Goal: Communication & Community: Answer question/provide support

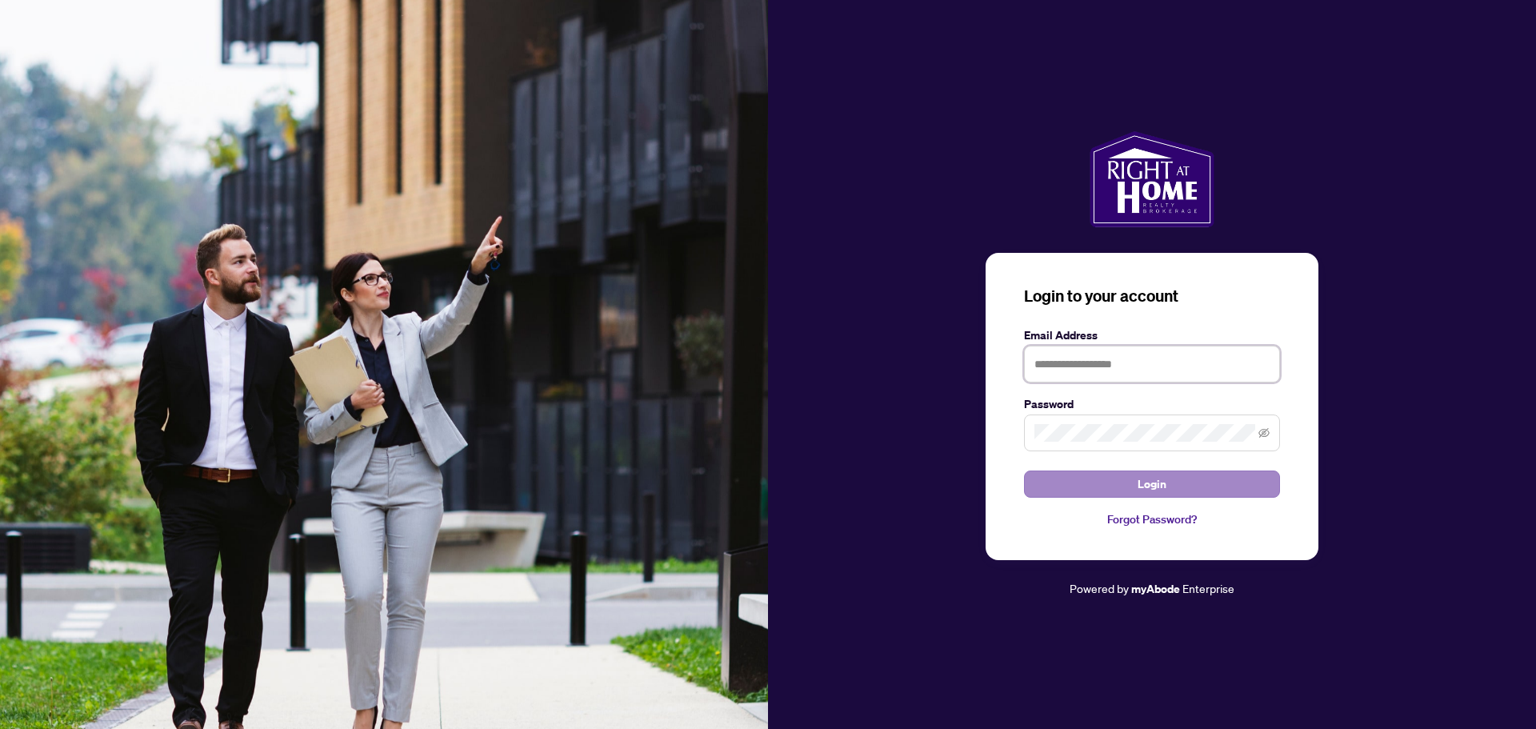
type input "**********"
click at [538, 485] on span "Login" at bounding box center [1151, 484] width 29 height 26
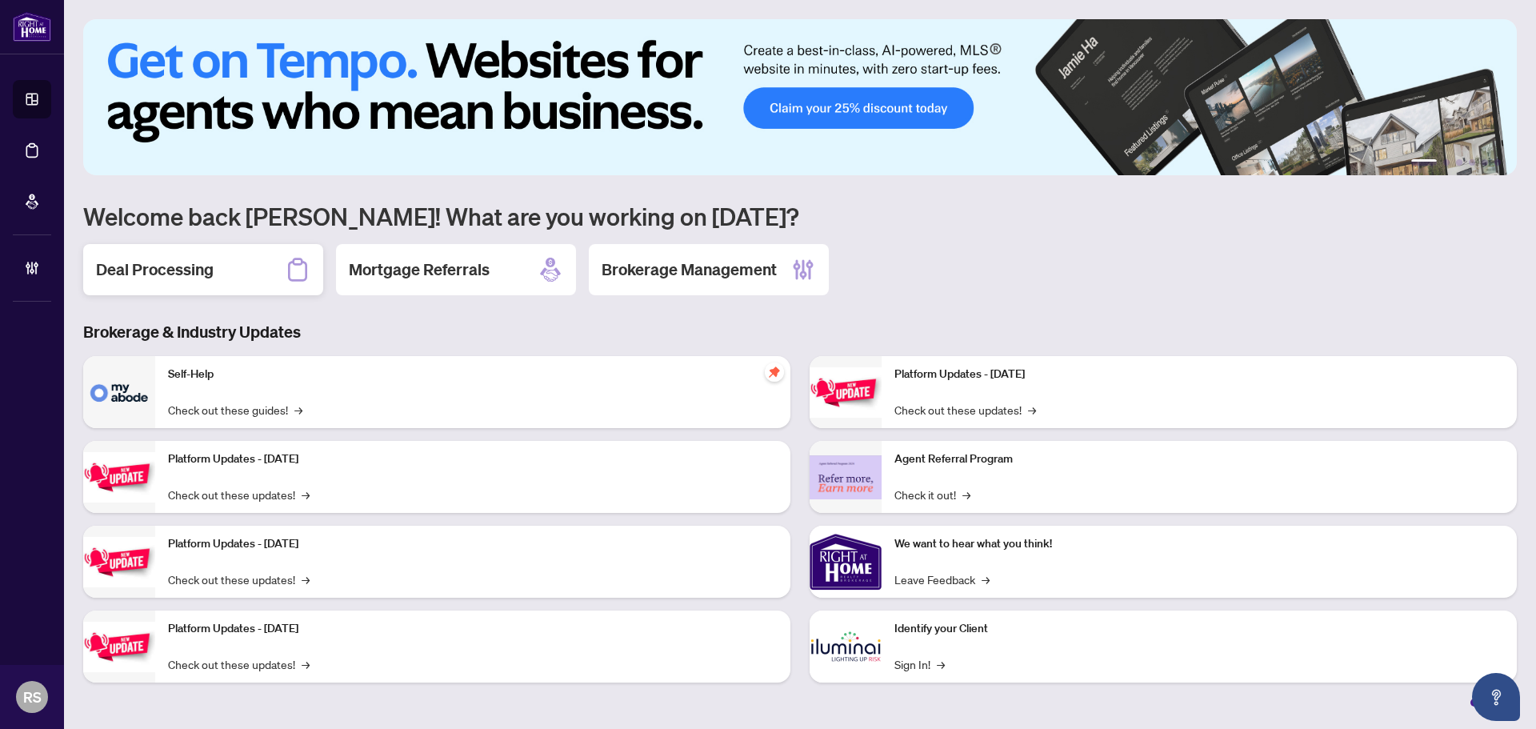
click at [182, 267] on h2 "Deal Processing" at bounding box center [155, 269] width 118 height 22
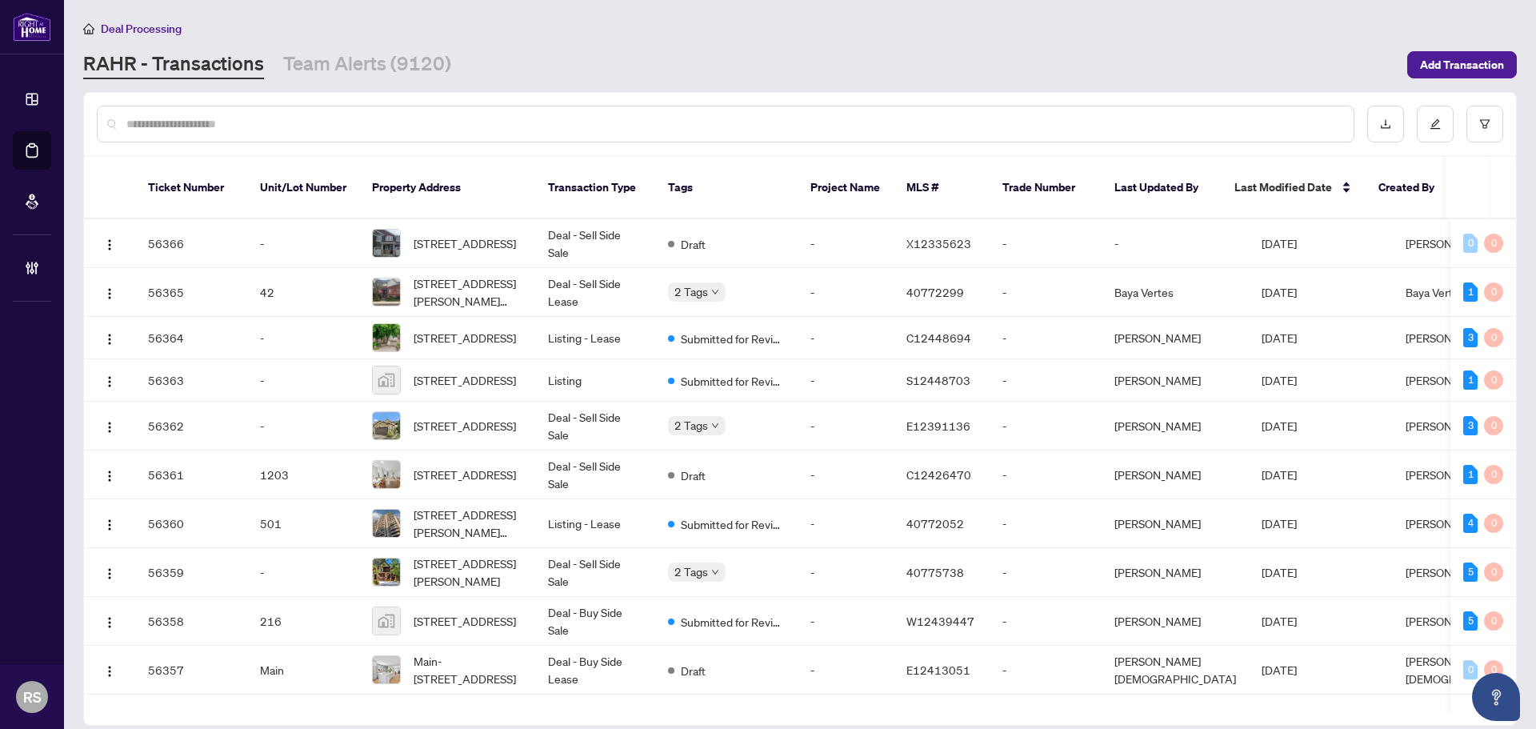
click at [225, 130] on input "text" at bounding box center [733, 124] width 1214 height 18
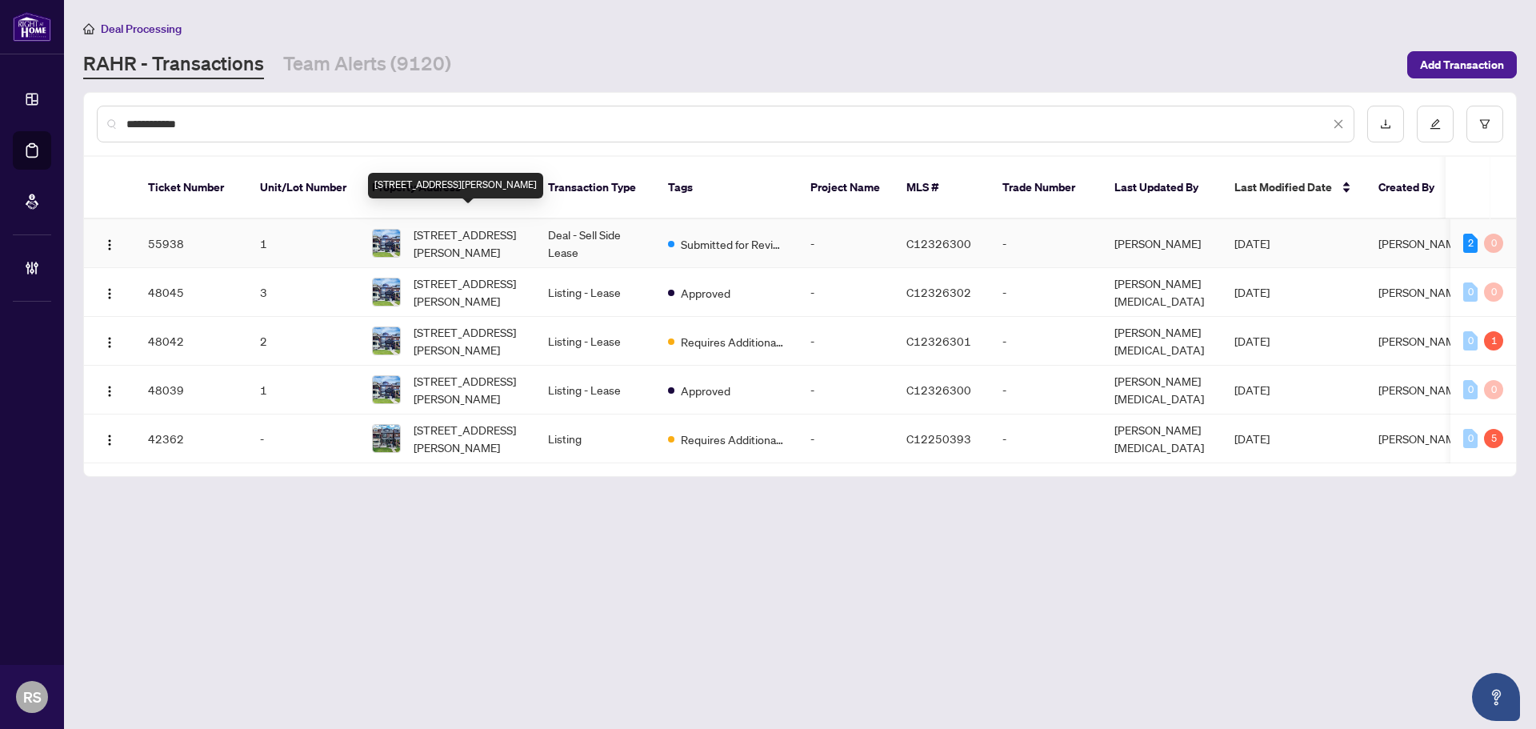
type input "**********"
click at [437, 228] on span "1-656 Crawford St, Toronto, Ontario M6G 3K2, Canada" at bounding box center [468, 243] width 109 height 35
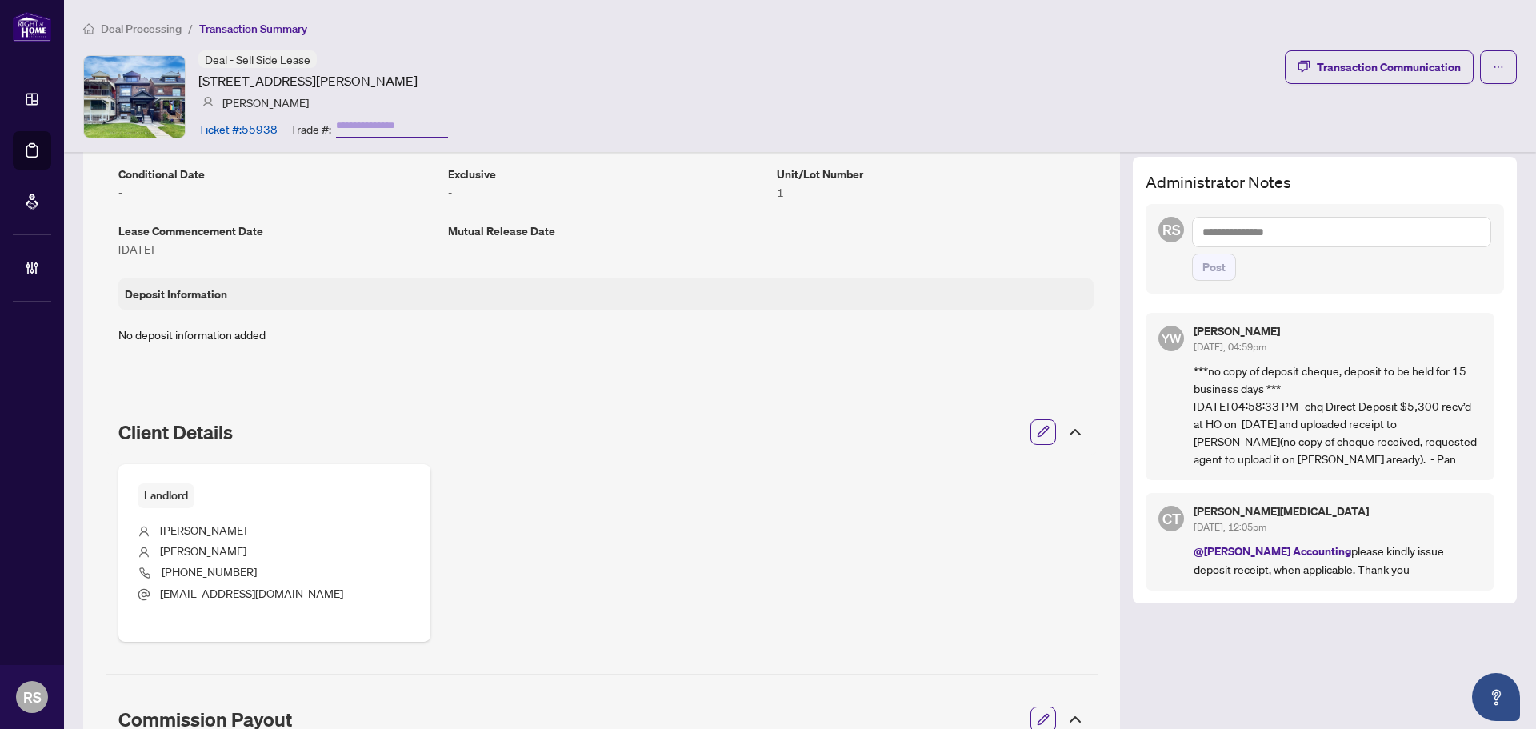
scroll to position [361, 0]
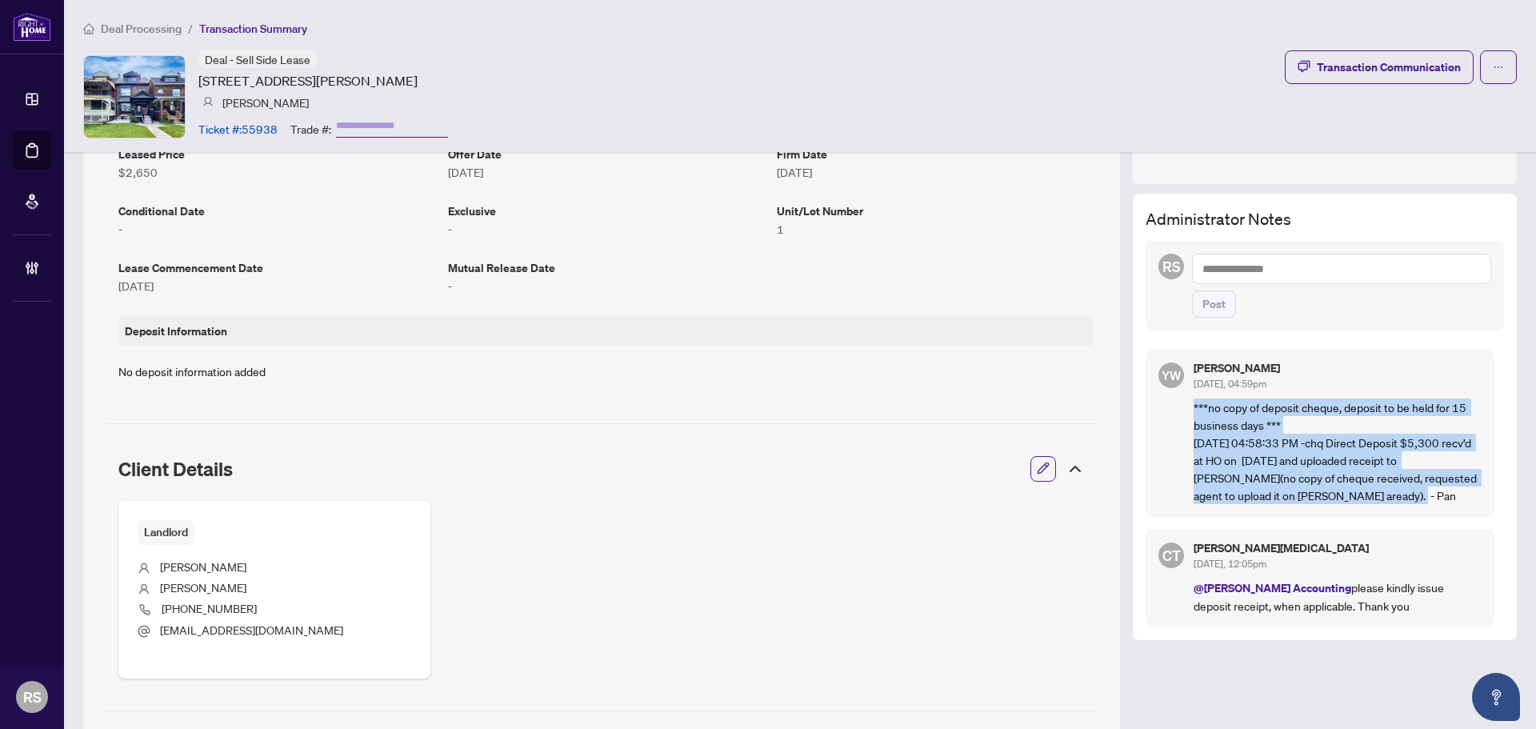
drag, startPoint x: 1181, startPoint y: 402, endPoint x: 1405, endPoint y: 494, distance: 241.8
click at [1405, 494] on p "***no copy of deposit cheque, deposit to be held for 15 business days *** 10/06…" at bounding box center [1337, 451] width 288 height 106
copy p "***no copy of deposit cheque, deposit to be held for 15 business days *** 10/06…"
click at [1381, 67] on div "Transaction Communication" at bounding box center [1389, 67] width 144 height 26
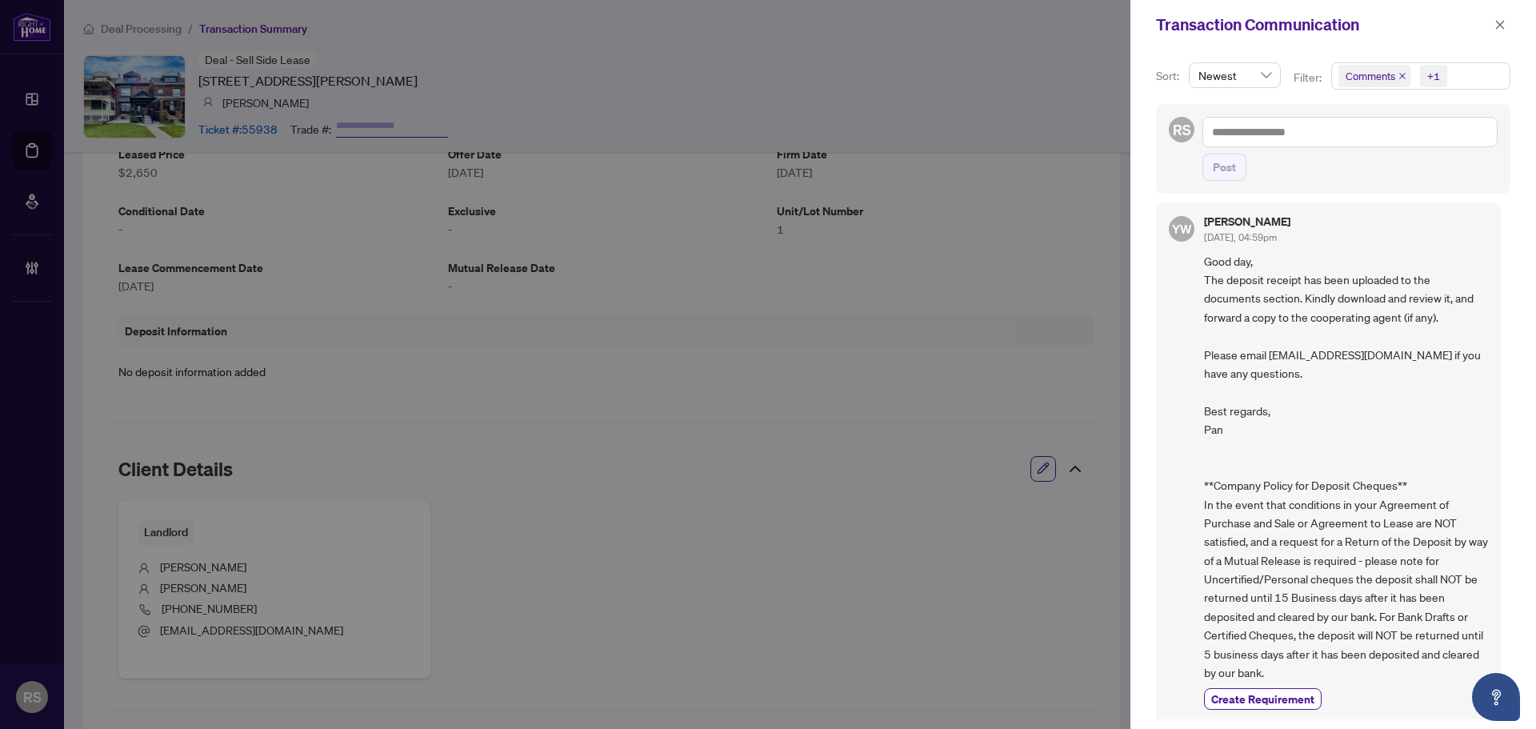
scroll to position [240, 0]
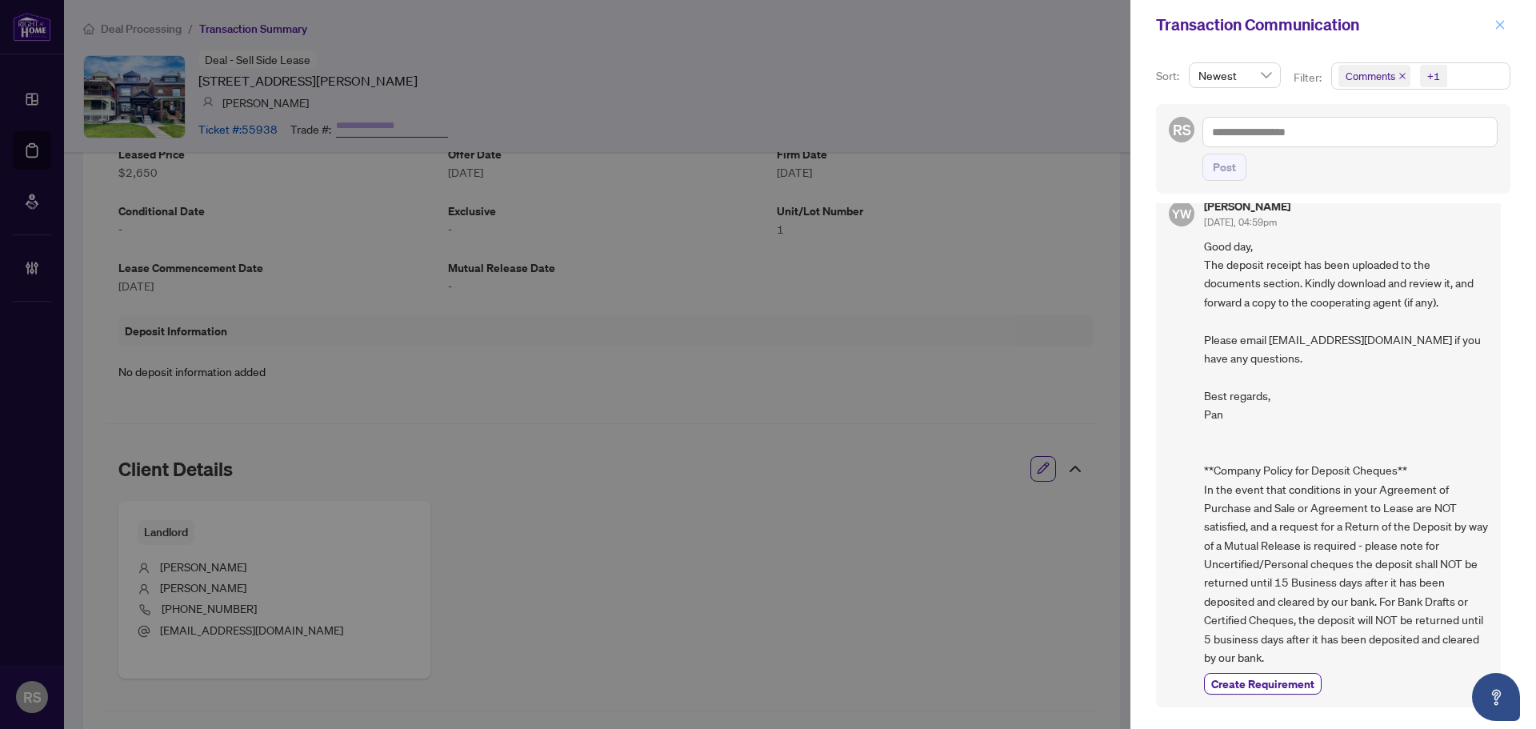
click at [1503, 26] on icon "close" at bounding box center [1499, 24] width 11 height 11
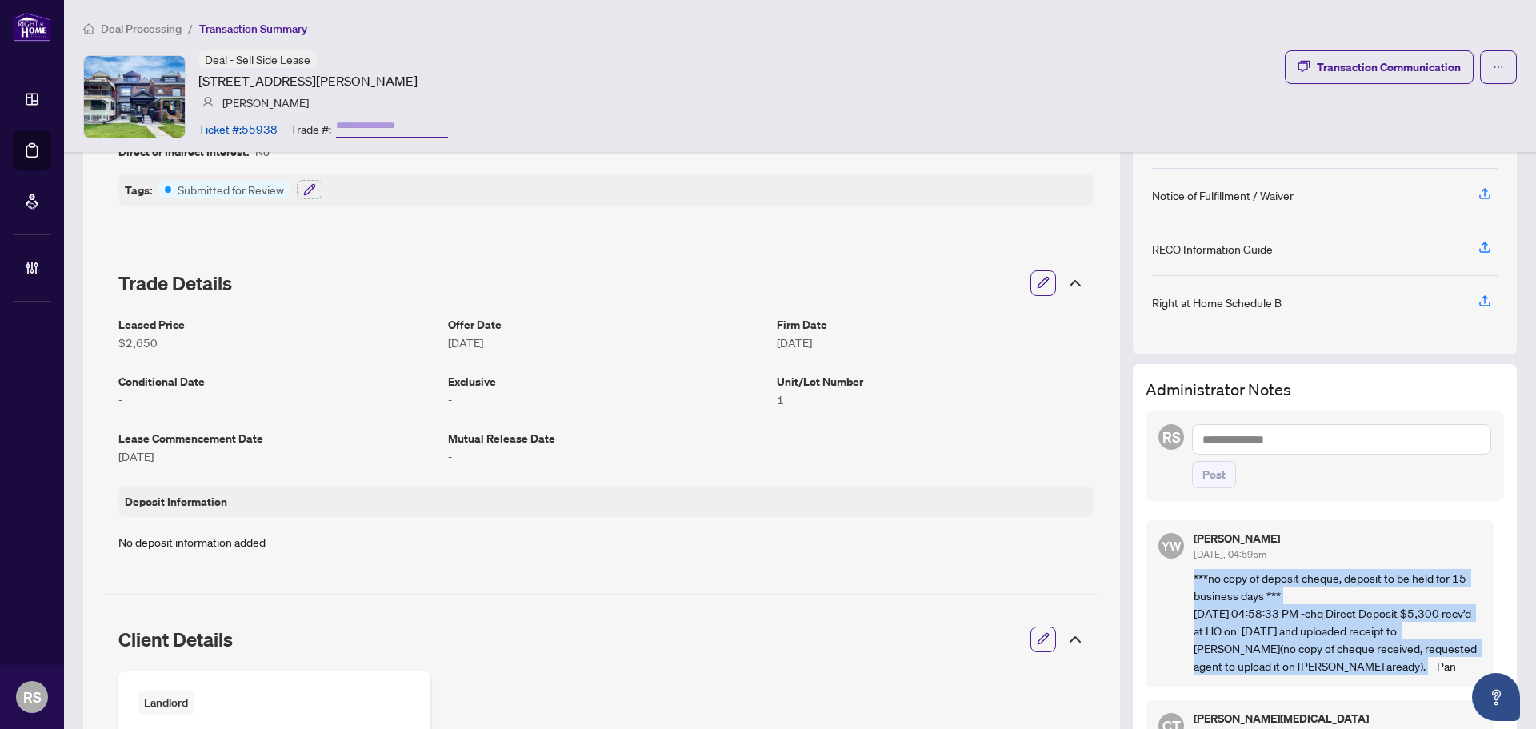
scroll to position [41, 0]
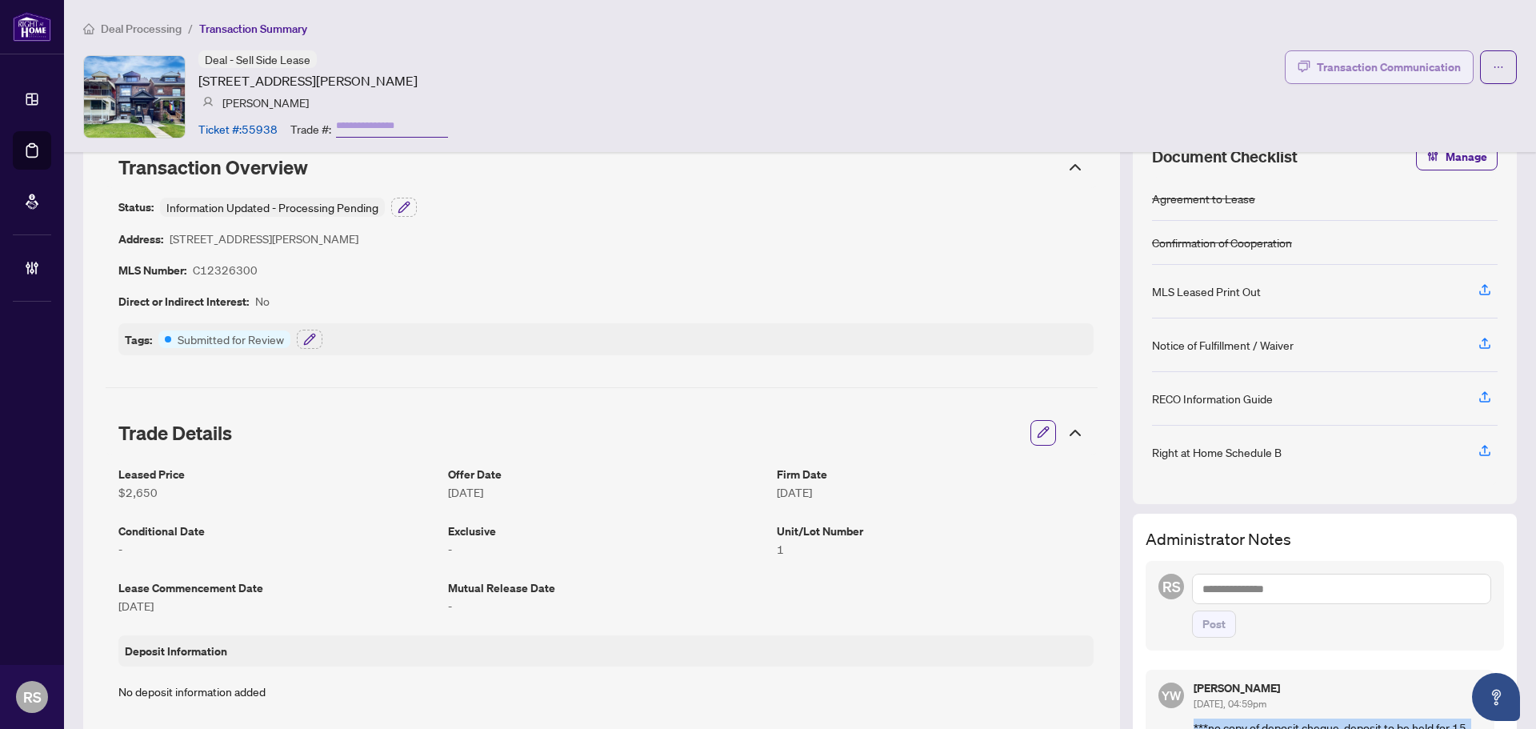
click at [1388, 57] on div "Transaction Communication" at bounding box center [1389, 67] width 144 height 26
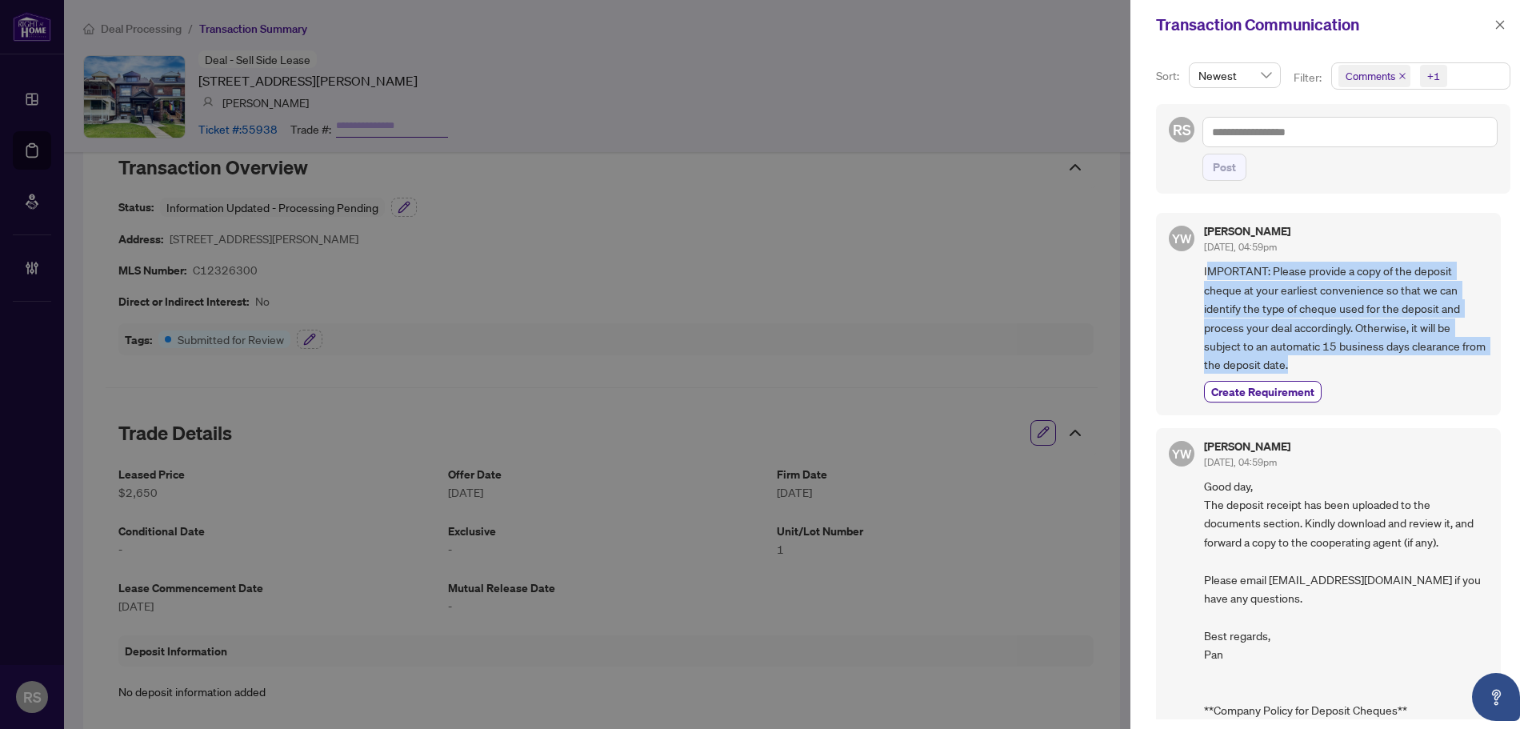
drag, startPoint x: 1205, startPoint y: 270, endPoint x: 1395, endPoint y: 363, distance: 211.1
click at [1395, 363] on span "IMPORTANT: Please provide a copy of the deposit cheque at your earliest conveni…" at bounding box center [1346, 318] width 284 height 112
copy span "MPORTANT: Please provide a copy of the deposit cheque at your earliest convenie…"
click at [1502, 26] on icon "close" at bounding box center [1499, 24] width 11 height 11
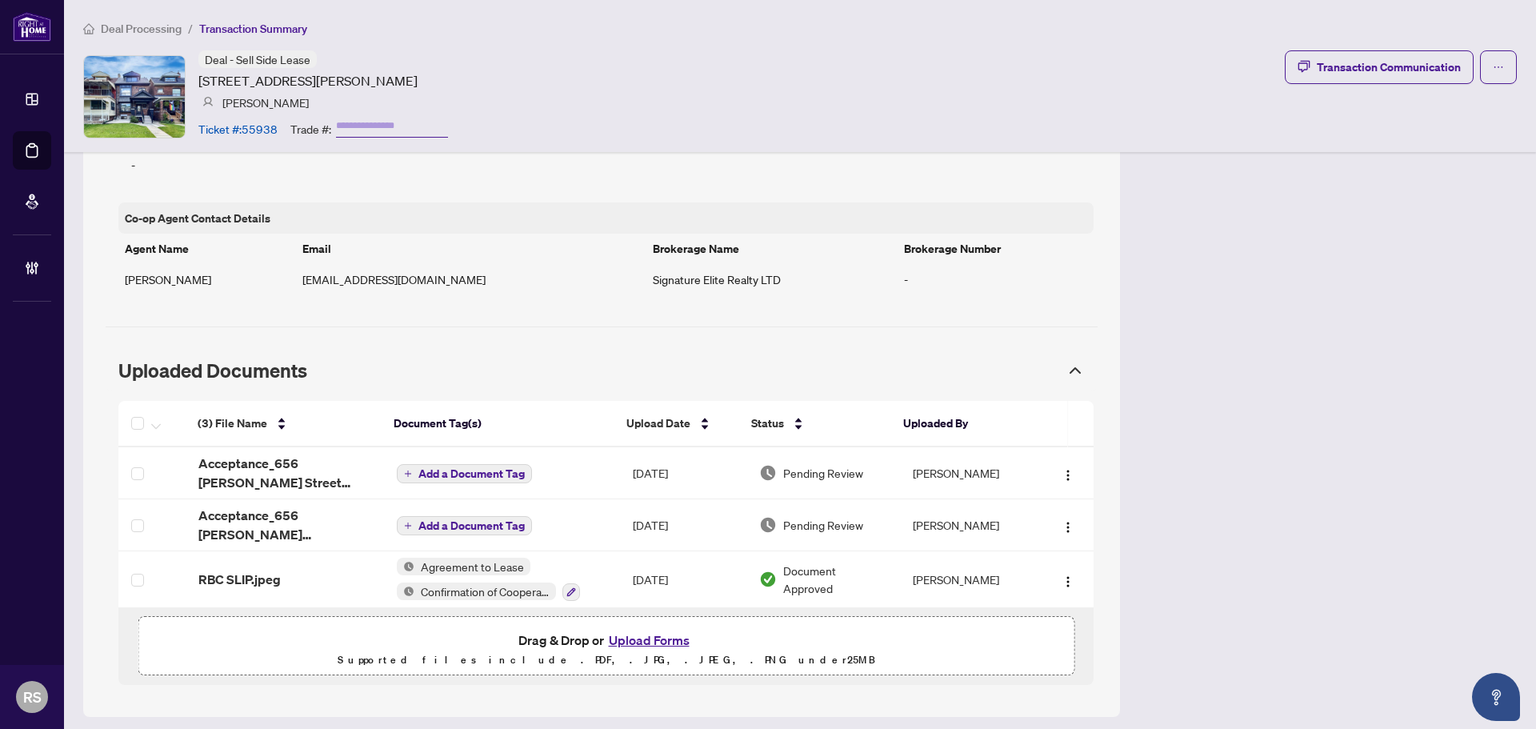
scroll to position [1161, 0]
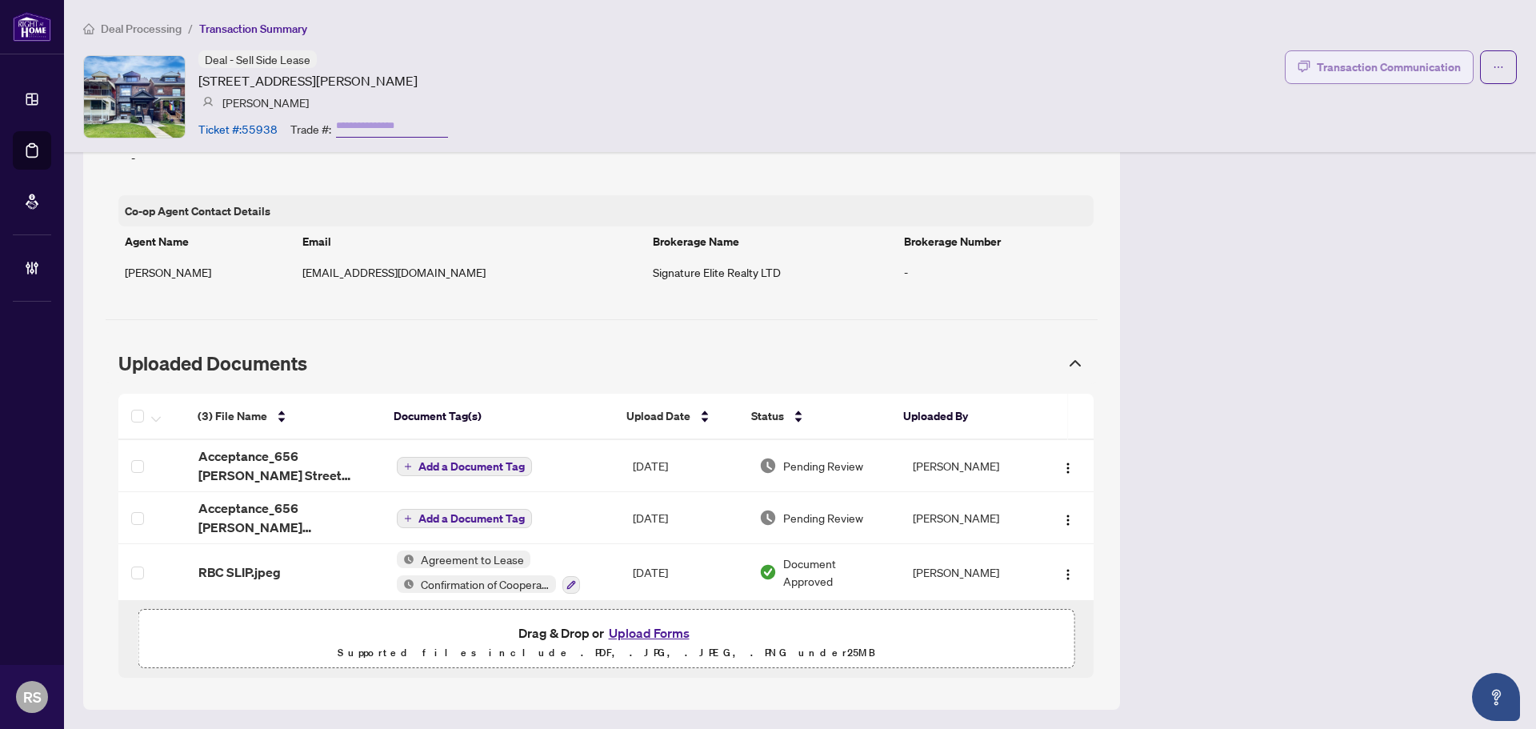
click at [1373, 74] on div "Transaction Communication" at bounding box center [1389, 67] width 144 height 26
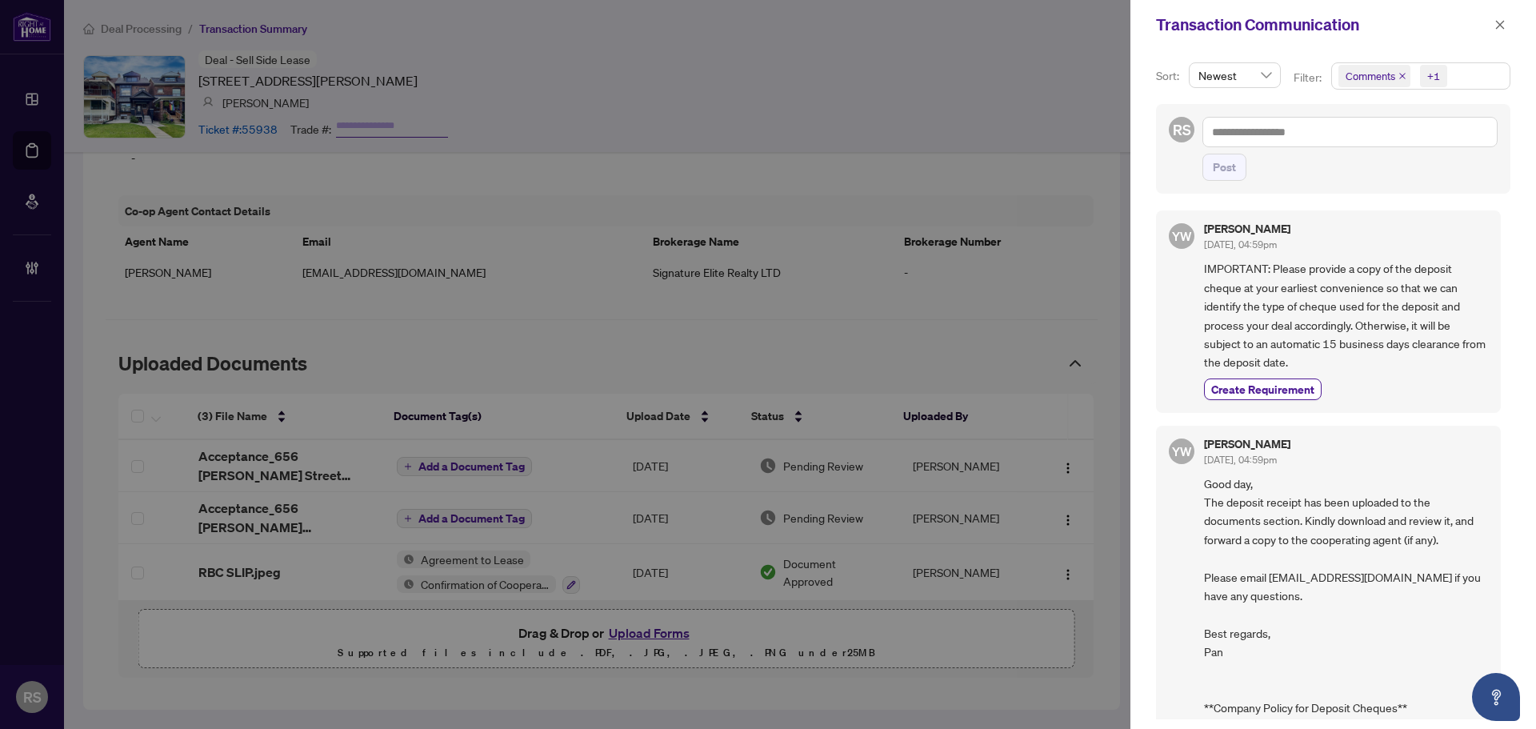
scroll to position [0, 0]
click at [1502, 27] on icon "close" at bounding box center [1500, 24] width 9 height 9
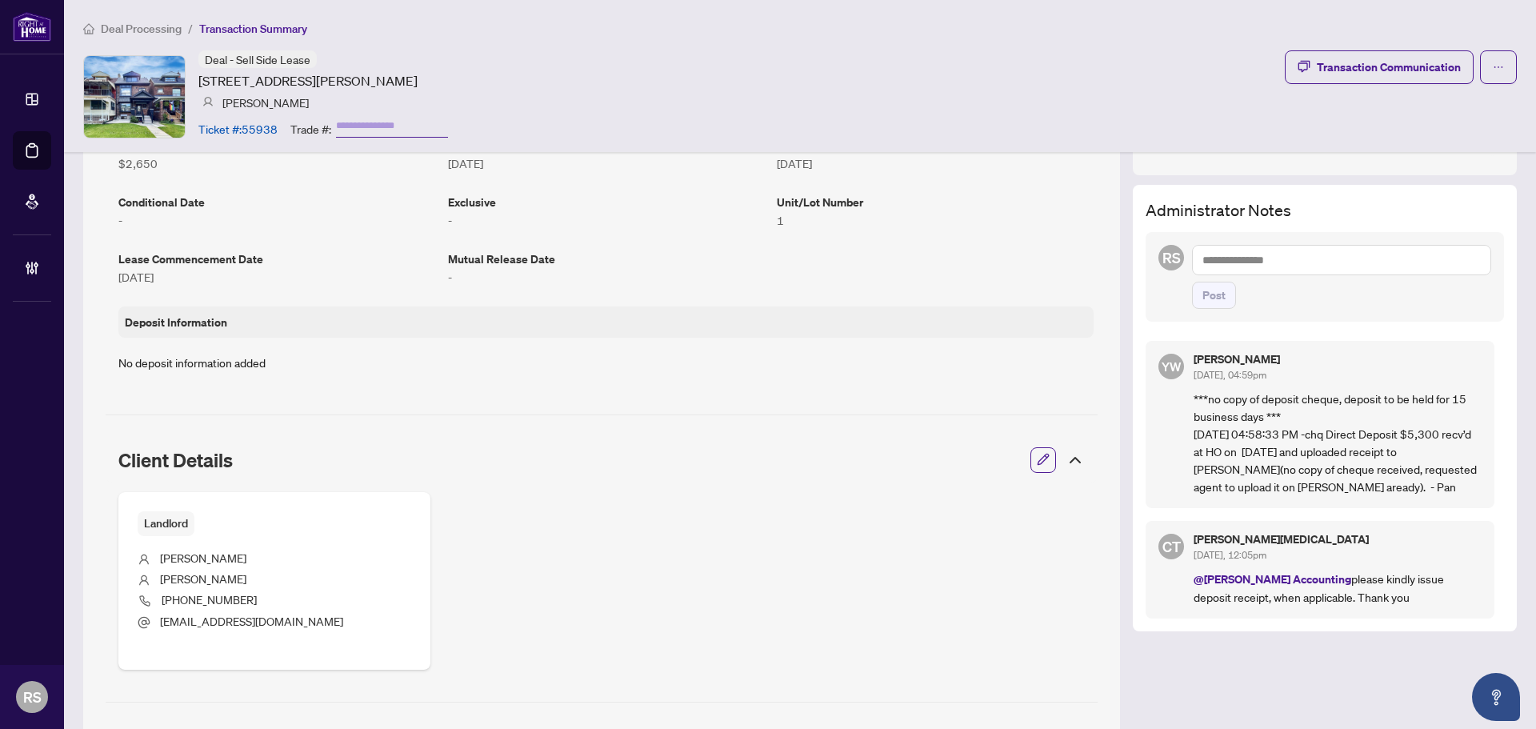
scroll to position [361, 0]
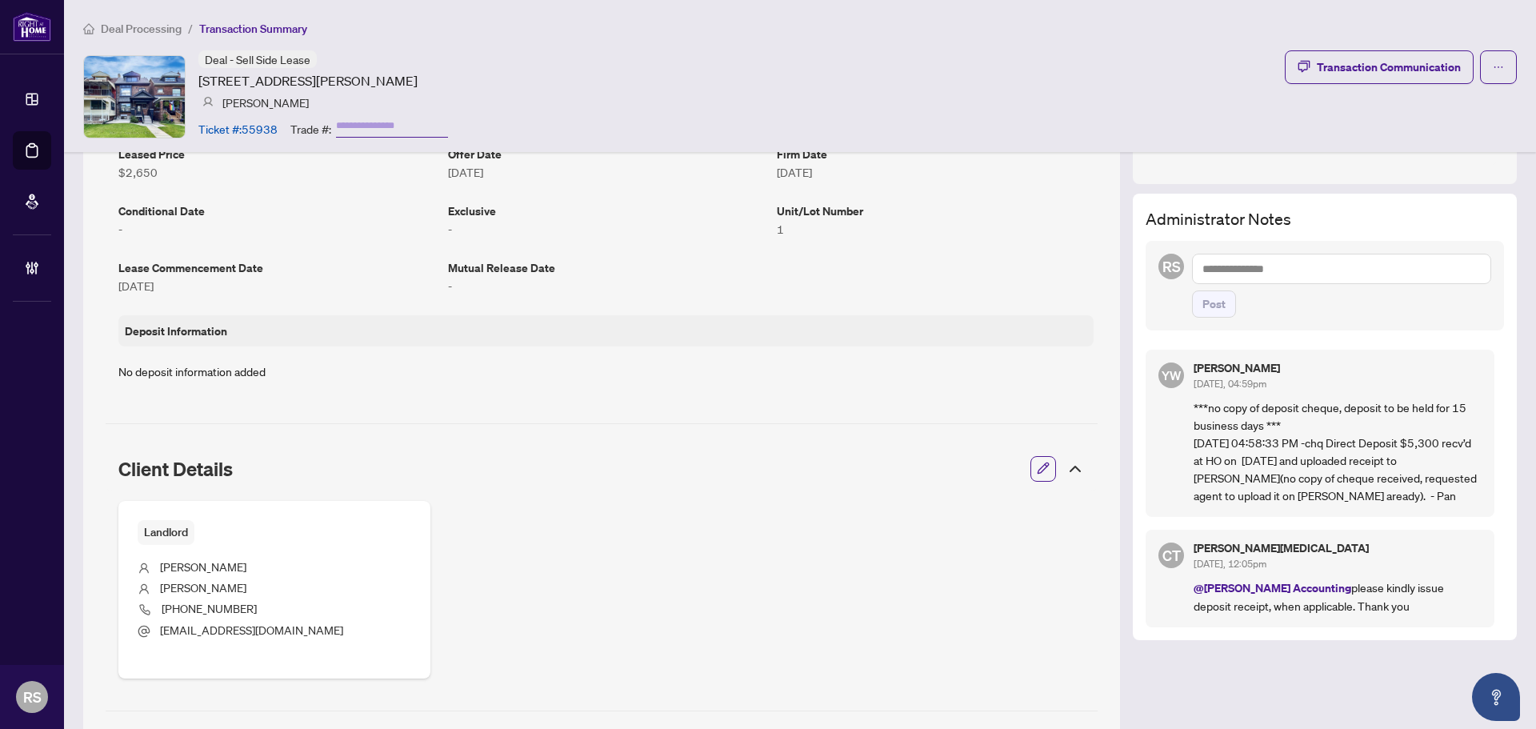
click at [1203, 270] on textarea at bounding box center [1341, 269] width 299 height 30
type textarea "*"
click at [1277, 281] on span "YuPan Wang" at bounding box center [1302, 279] width 118 height 14
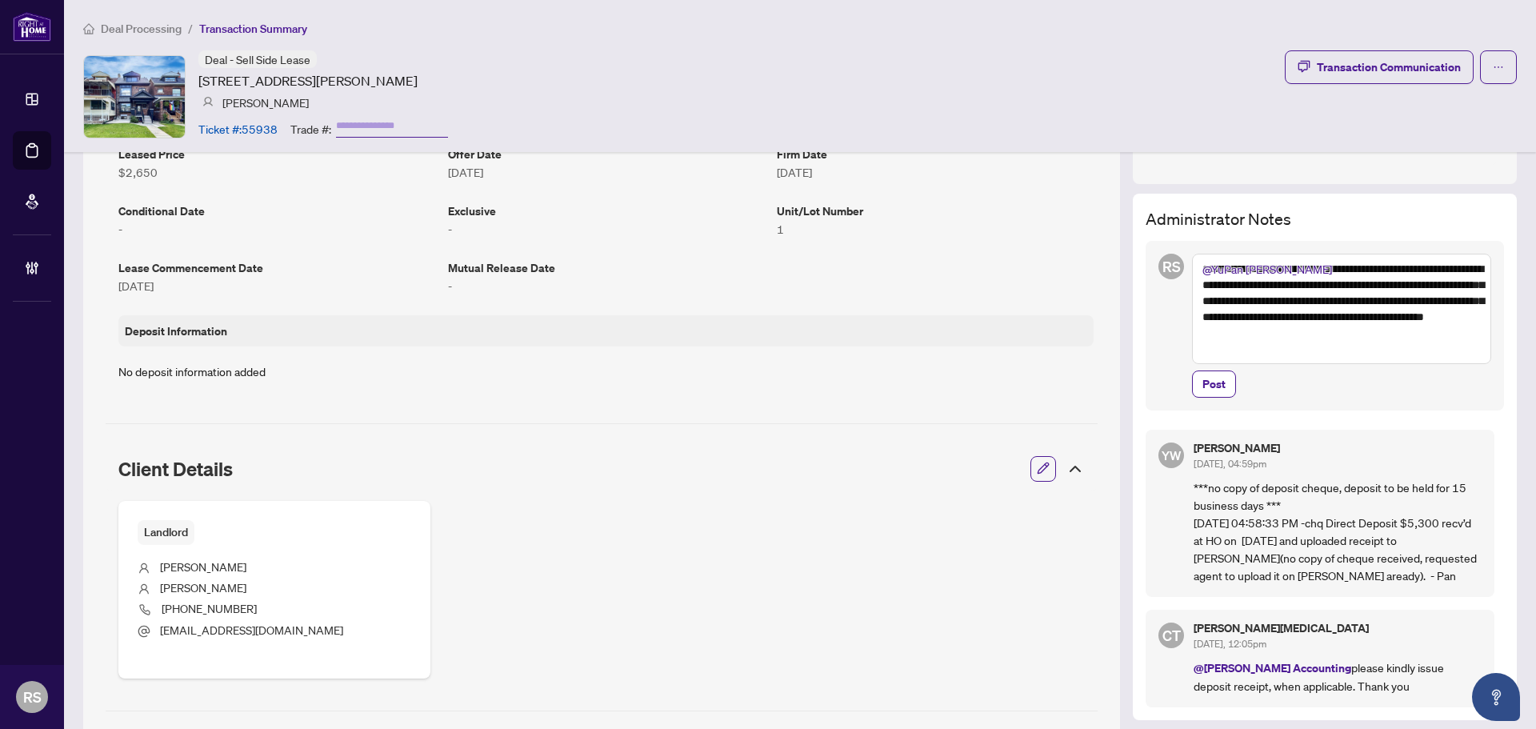
click at [1429, 282] on textarea "**********" at bounding box center [1341, 309] width 299 height 110
click at [1449, 289] on textarea "**********" at bounding box center [1341, 309] width 299 height 110
type textarea "**********"
click at [1202, 392] on span "Post" at bounding box center [1213, 384] width 23 height 26
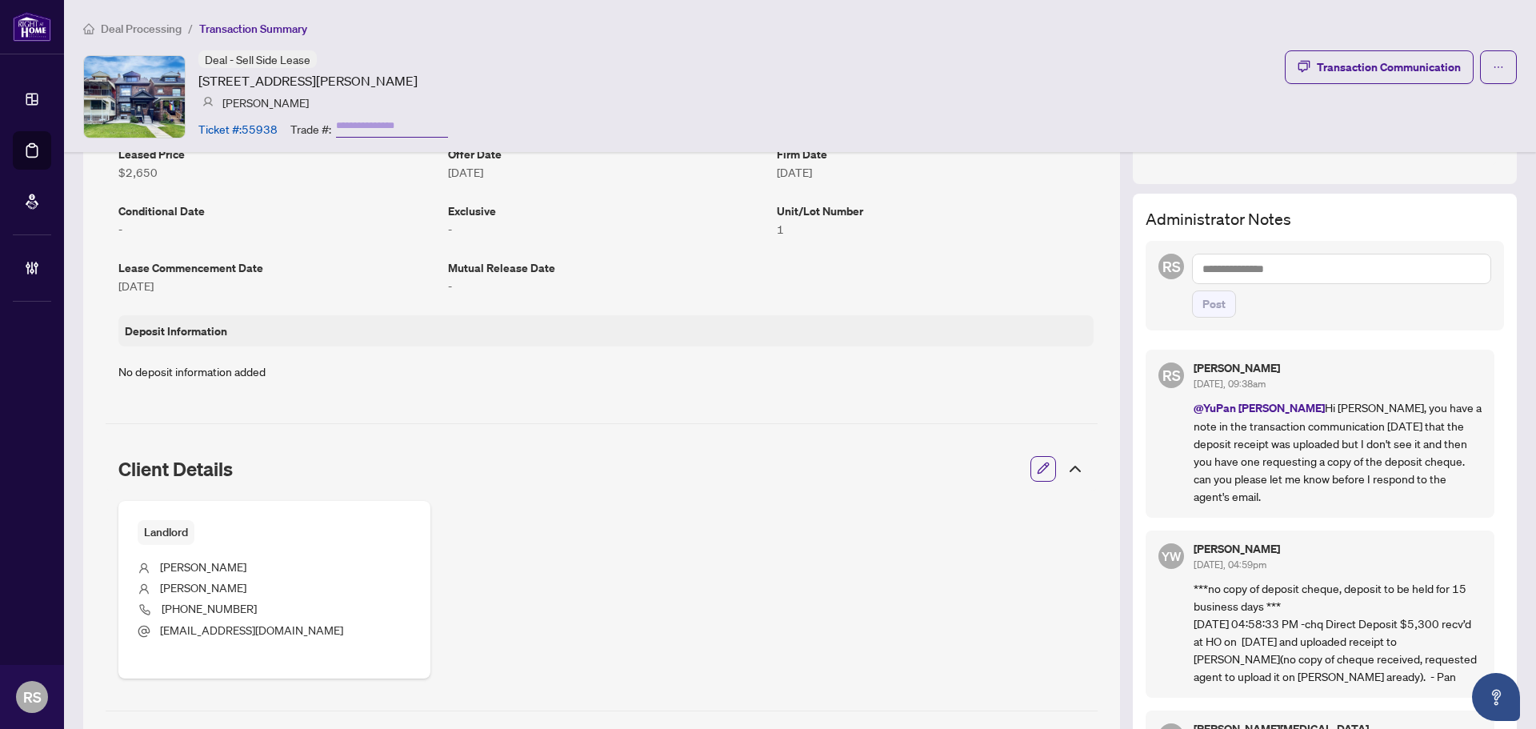
click at [139, 29] on span "Deal Processing" at bounding box center [141, 29] width 81 height 14
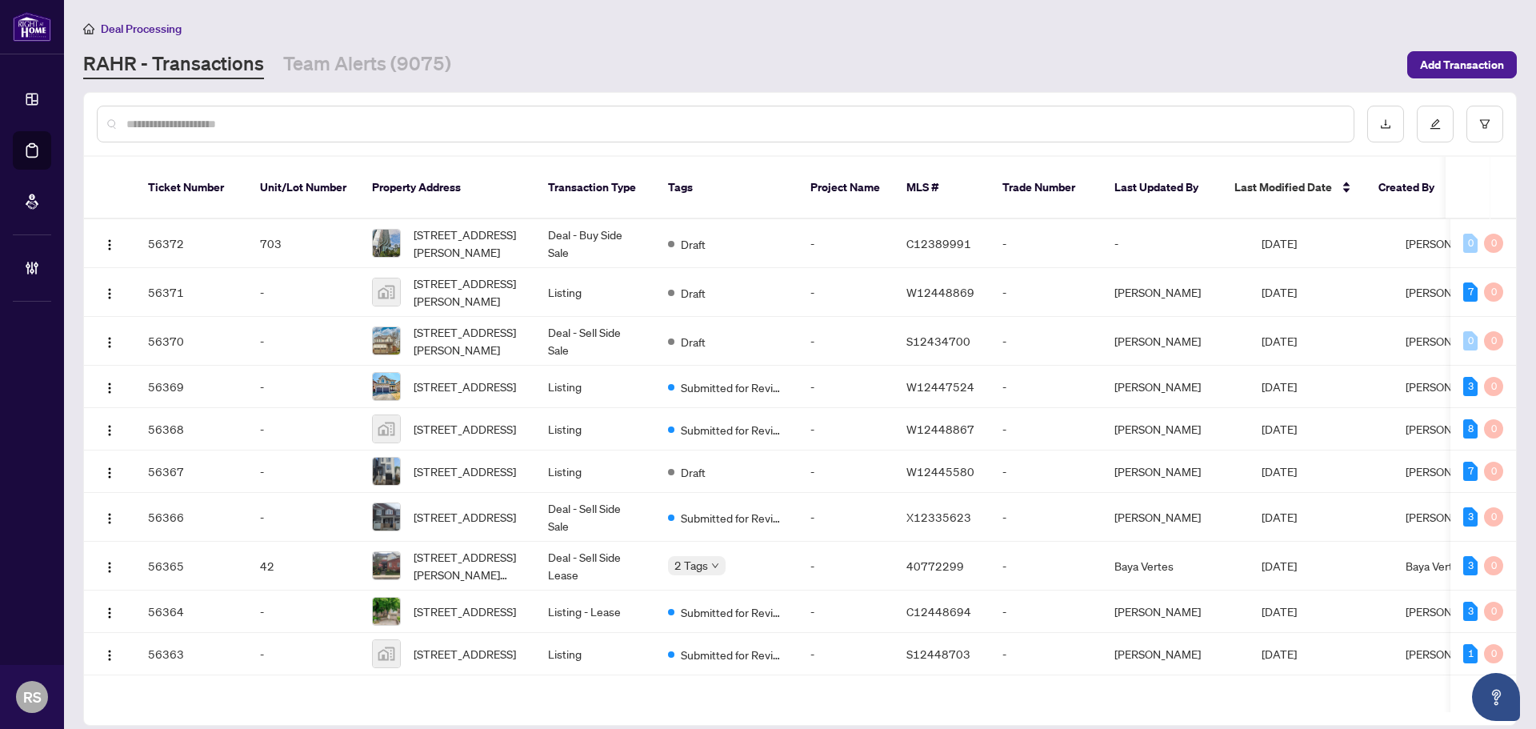
click at [198, 122] on input "text" at bounding box center [733, 124] width 1214 height 18
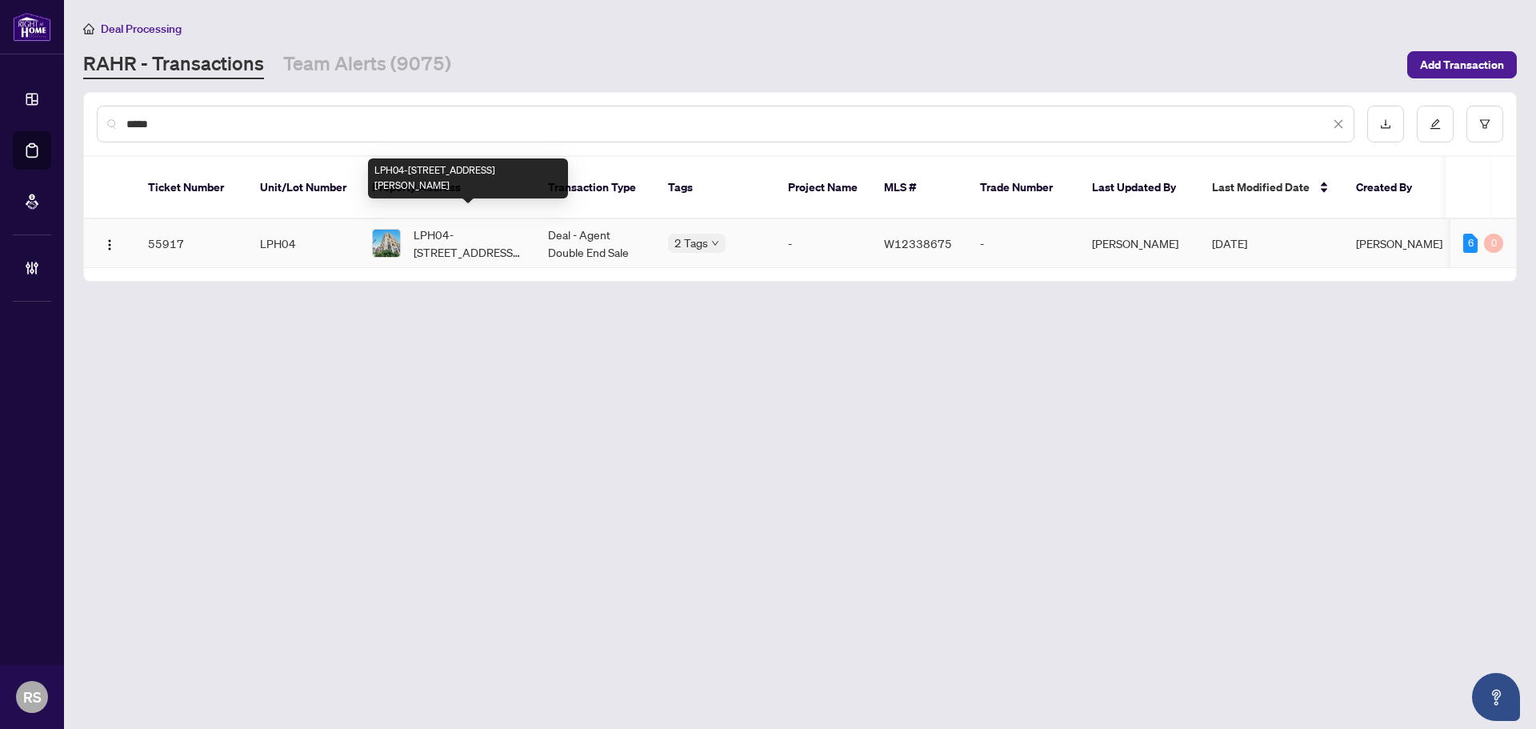
type input "*****"
click at [456, 226] on span "LPH04-55 De Boers Dr, Toronto, Ontario M3J 0G5, Canada" at bounding box center [468, 243] width 109 height 35
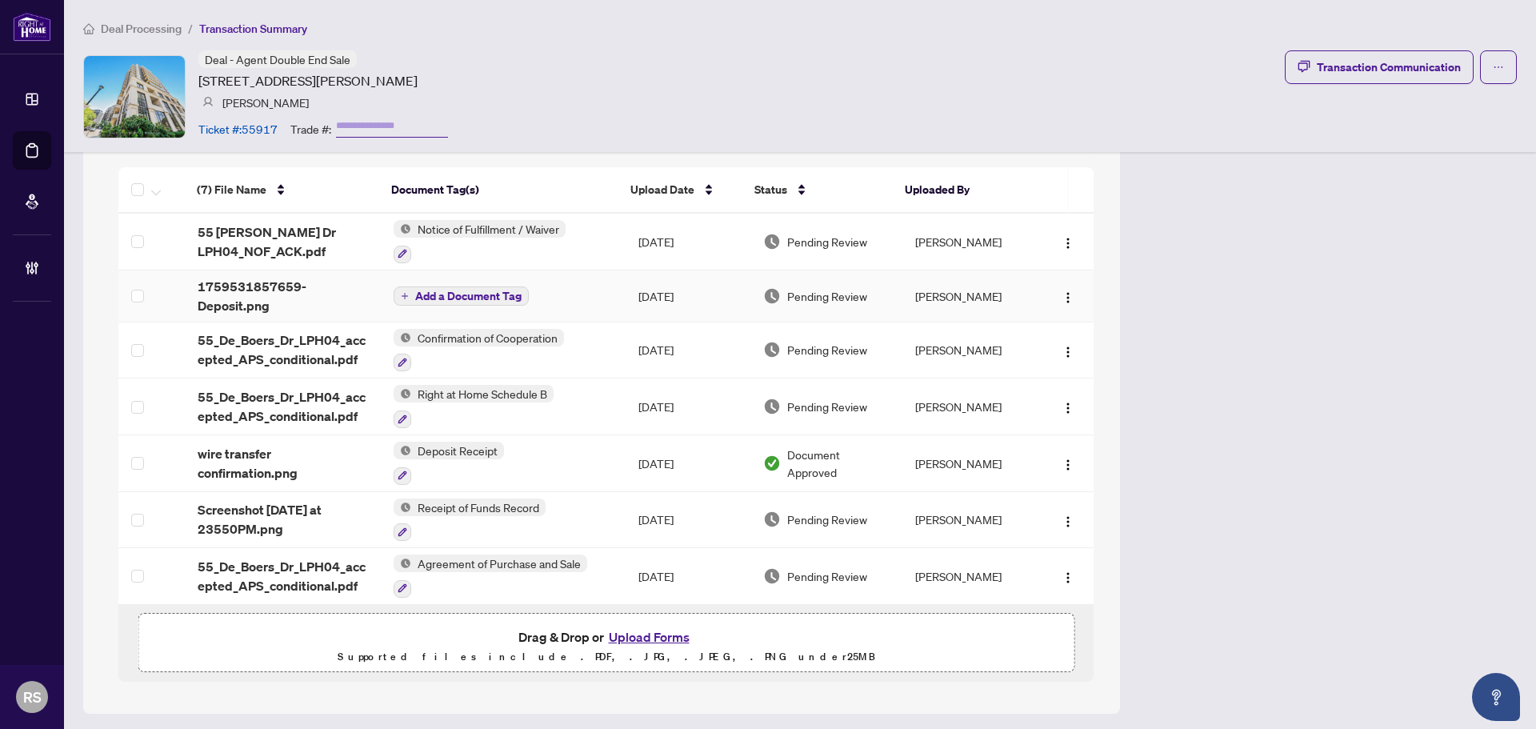
scroll to position [1444, 0]
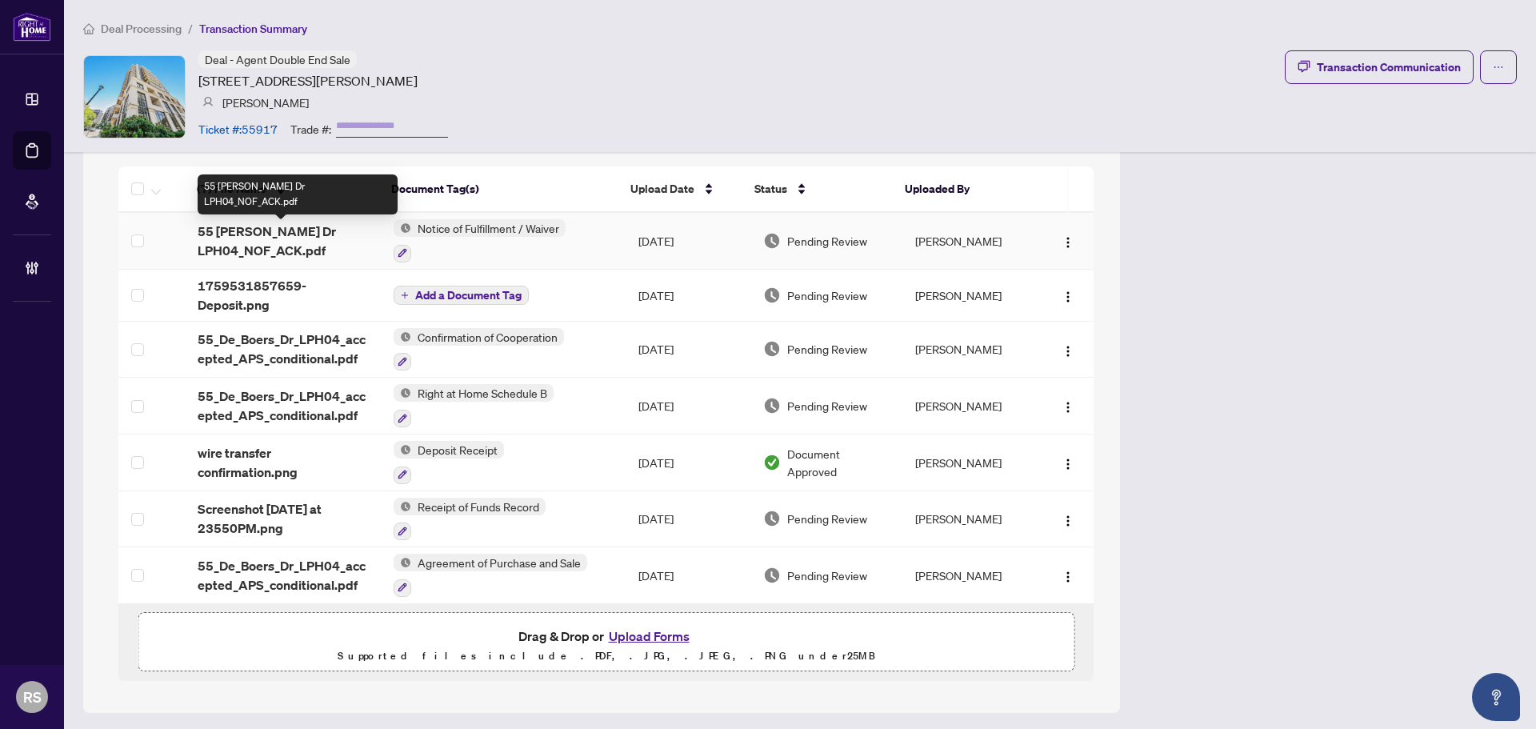
click at [250, 245] on span "55 [PERSON_NAME] Dr LPH04_NOF_ACK.pdf" at bounding box center [283, 241] width 171 height 38
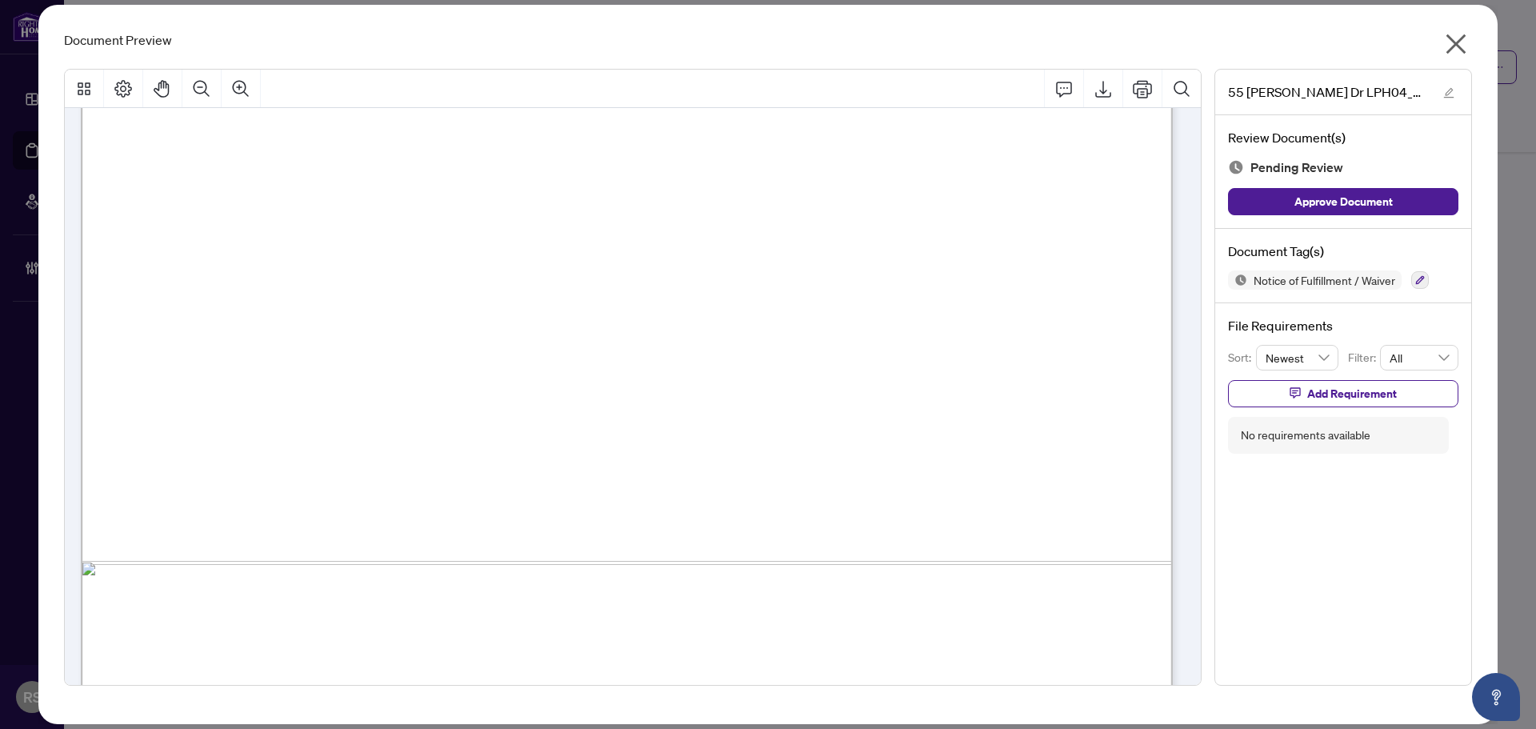
scroll to position [868, 0]
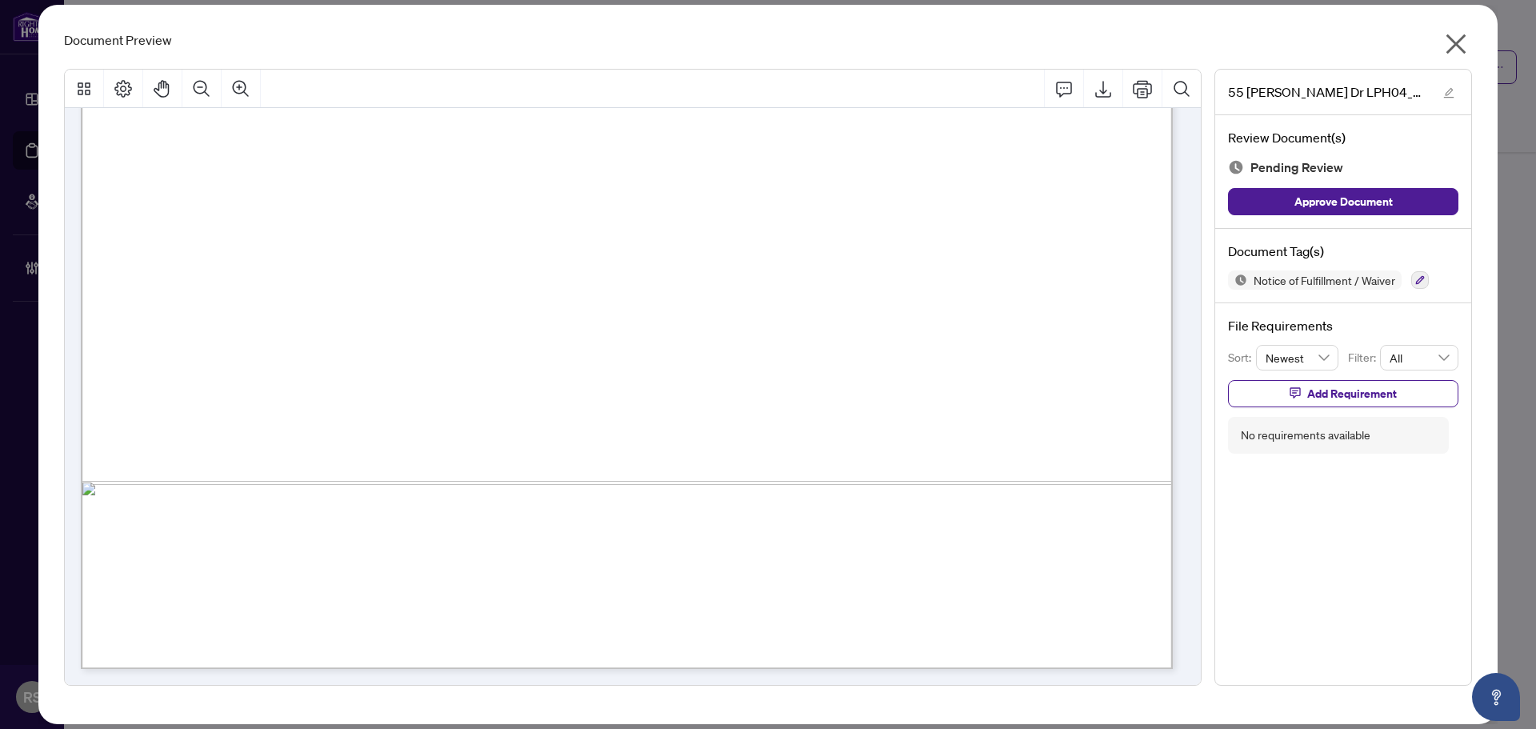
drag, startPoint x: 298, startPoint y: 446, endPoint x: 564, endPoint y: 462, distance: 266.9
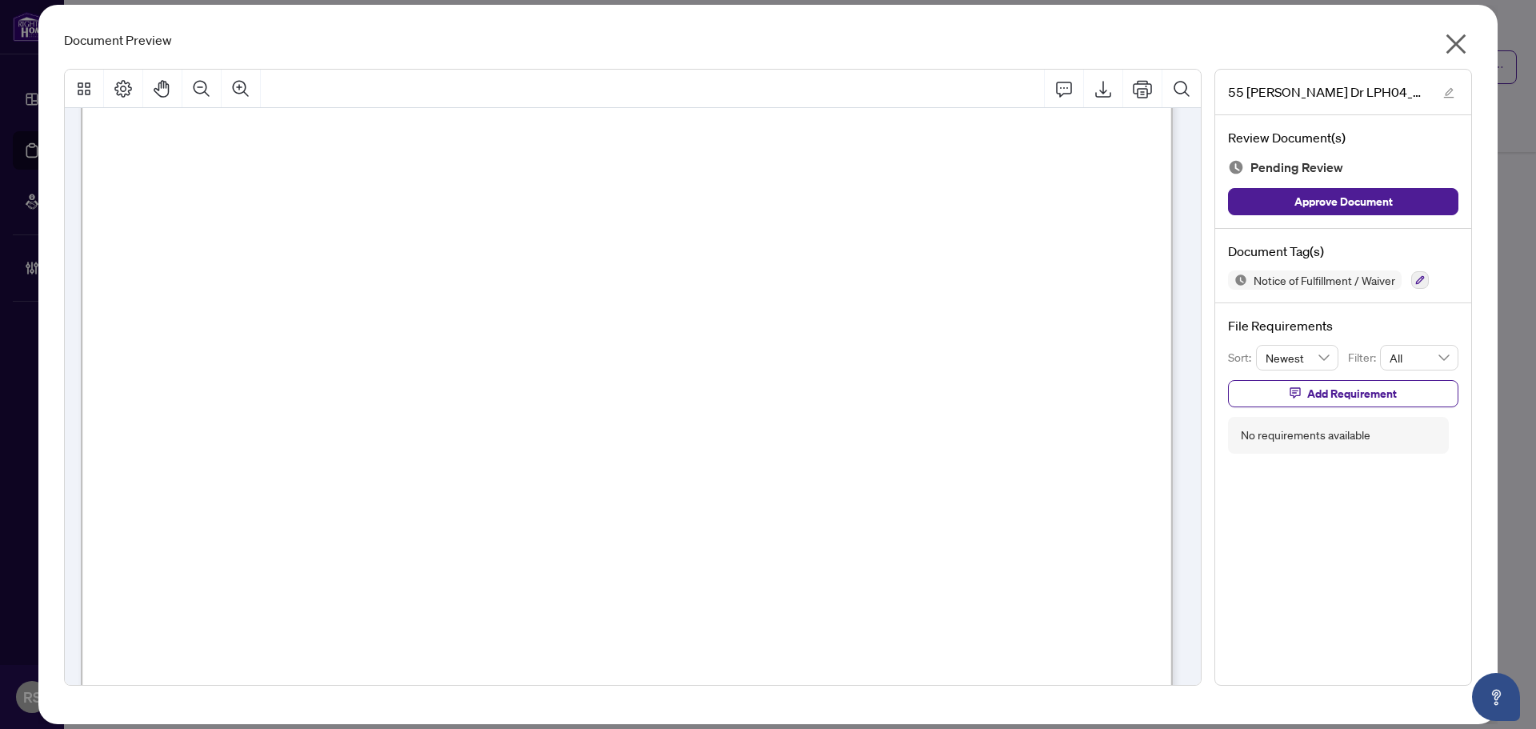
scroll to position [0, 0]
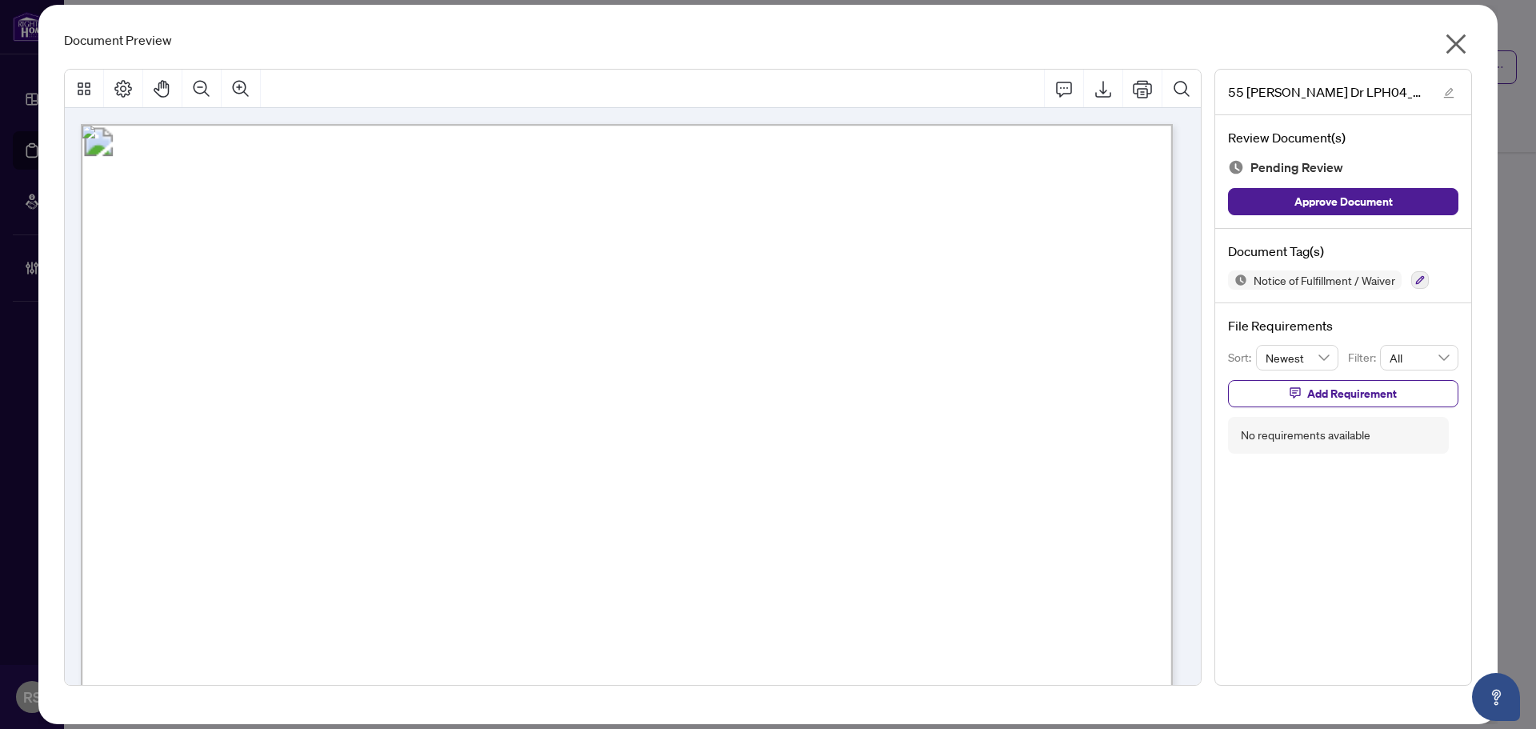
click at [1457, 45] on icon "close" at bounding box center [1456, 44] width 20 height 20
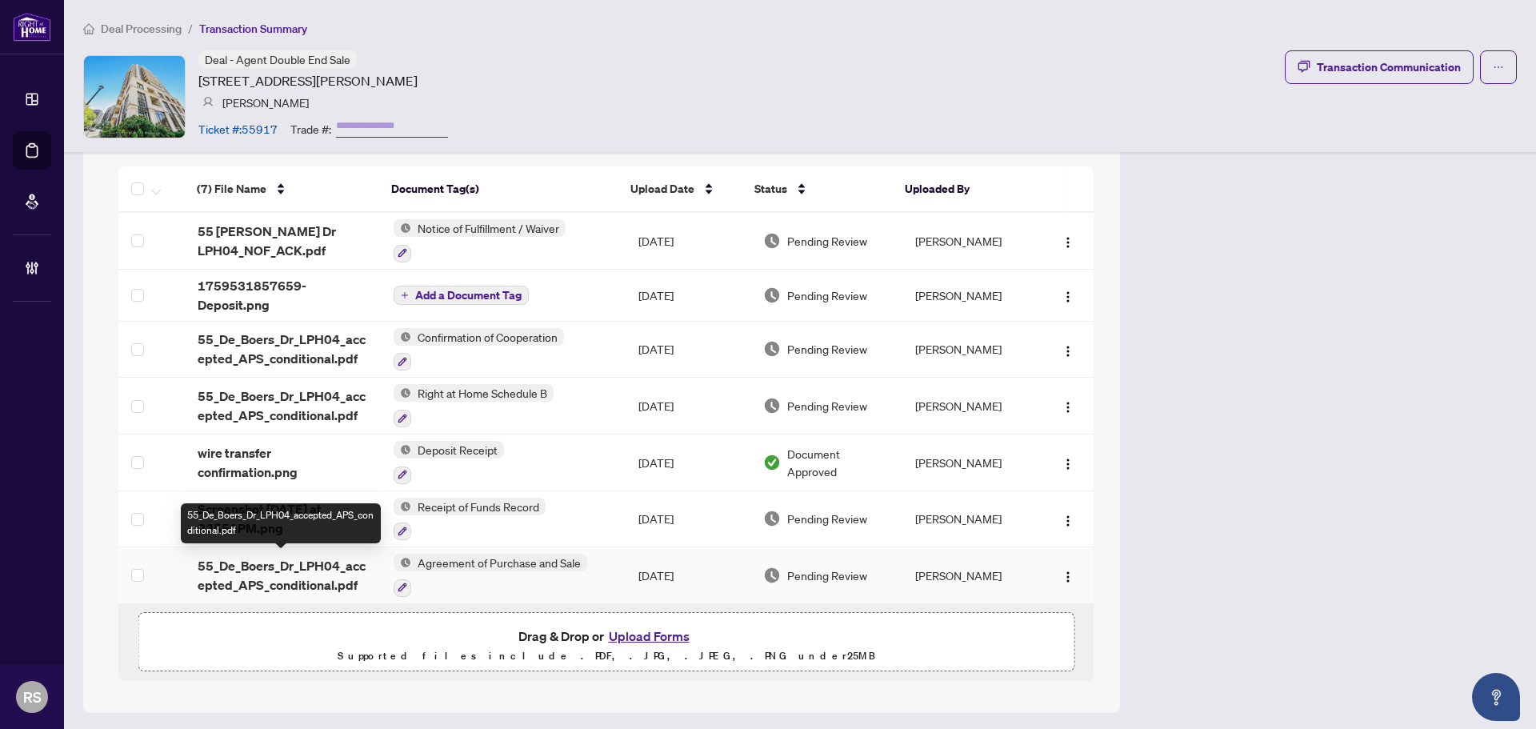
click at [287, 570] on span "55_De_Boers_Dr_LPH04_accepted_APS_conditional.pdf" at bounding box center [283, 575] width 171 height 38
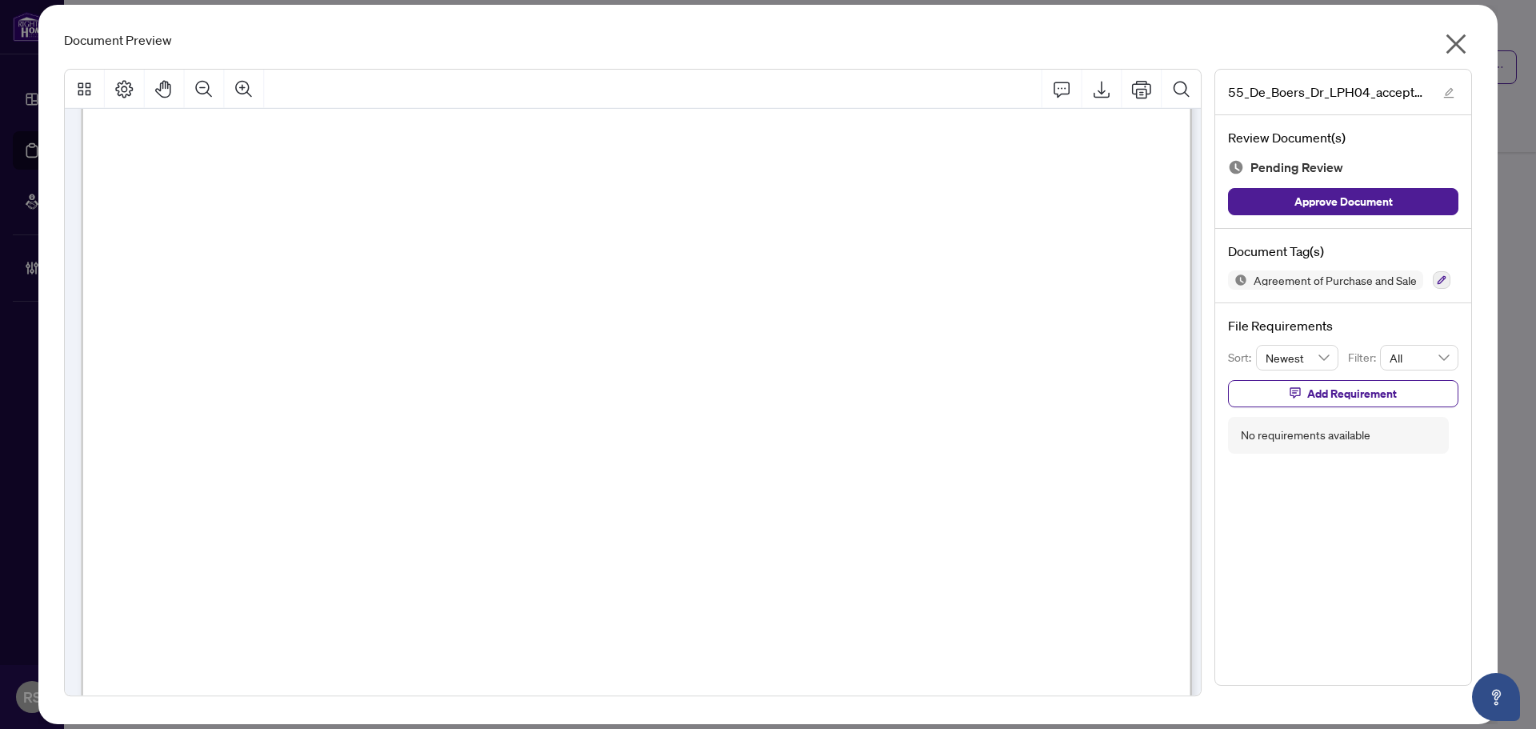
scroll to position [7679, 0]
click at [1457, 45] on icon "close" at bounding box center [1456, 44] width 20 height 20
